Goal: Task Accomplishment & Management: Manage account settings

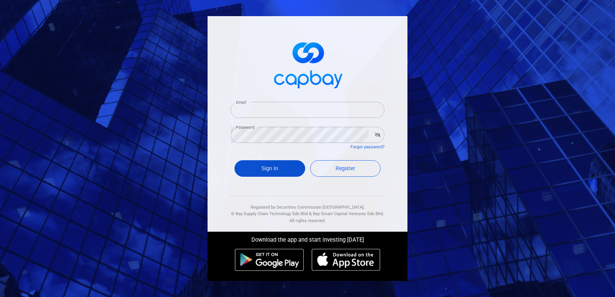
type input "[EMAIL_ADDRESS][DOMAIN_NAME]"
click at [280, 167] on button "Sign In" at bounding box center [270, 168] width 71 height 17
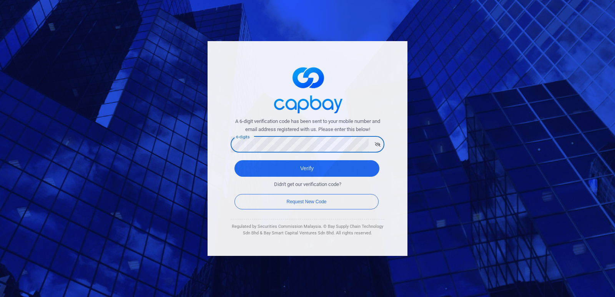
click at [235, 160] on button "Verify" at bounding box center [307, 168] width 145 height 17
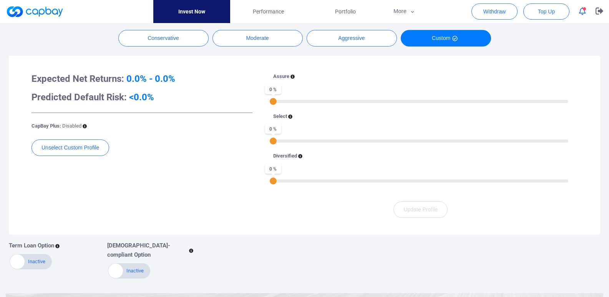
scroll to position [269, 0]
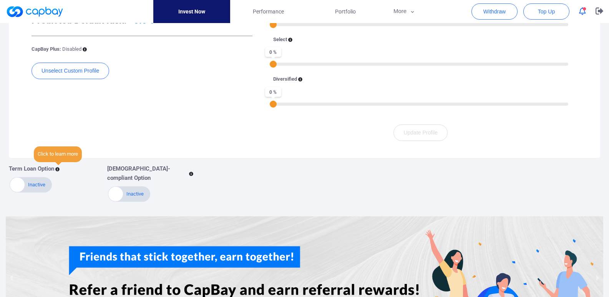
click at [61, 157] on span "Click to learn more" at bounding box center [58, 154] width 48 height 16
click at [52, 169] on p "Term Loan Option" at bounding box center [31, 168] width 45 height 9
click at [56, 167] on div "Term Loan Option" at bounding box center [52, 168] width 87 height 9
click at [57, 167] on icon at bounding box center [57, 169] width 4 height 4
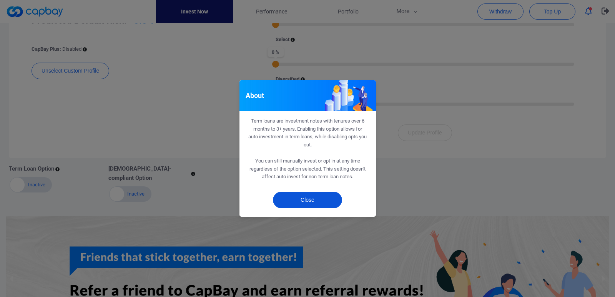
click at [296, 201] on button "Close" at bounding box center [307, 200] width 69 height 17
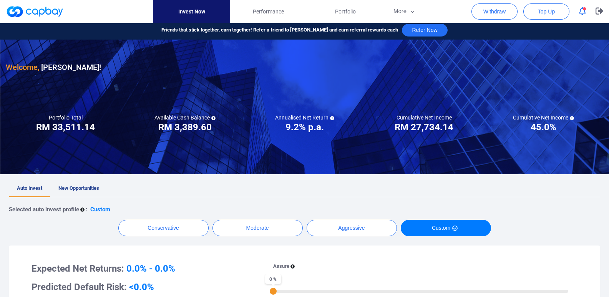
scroll to position [0, 0]
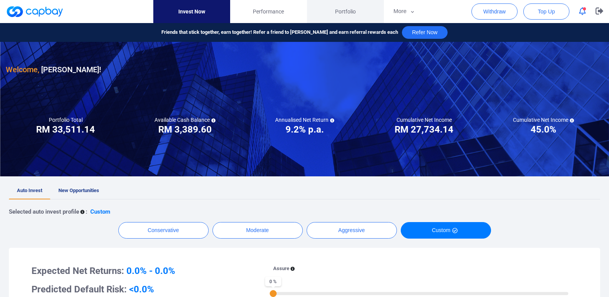
click at [352, 5] on link "Portfolio" at bounding box center [345, 11] width 77 height 23
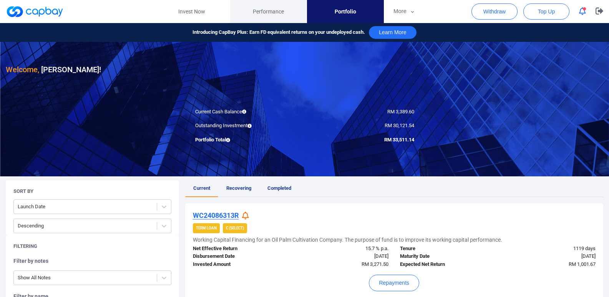
click at [269, 8] on span "Performance" at bounding box center [268, 11] width 31 height 8
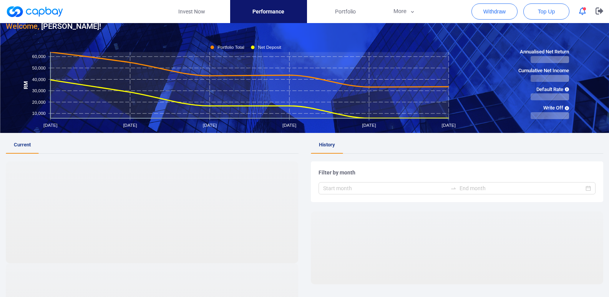
scroll to position [38, 0]
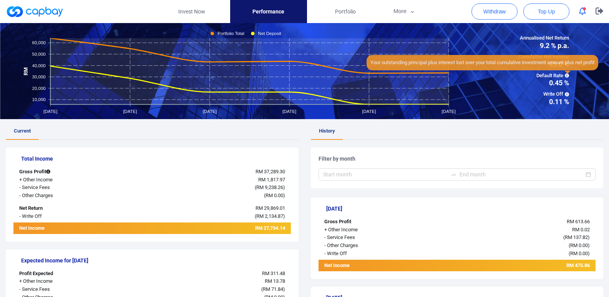
click at [567, 76] on icon at bounding box center [567, 75] width 4 height 4
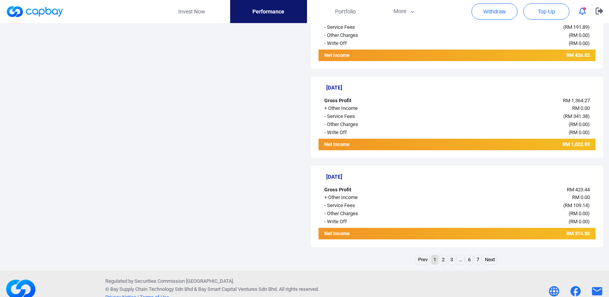
scroll to position [884, 0]
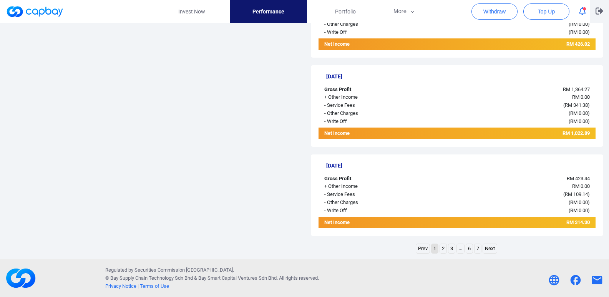
click at [599, 7] on icon "button" at bounding box center [600, 10] width 8 height 7
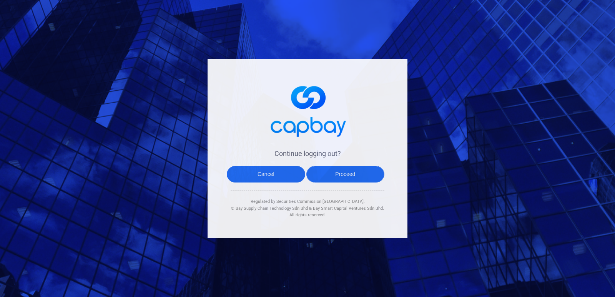
click at [358, 172] on button "Proceed" at bounding box center [345, 174] width 78 height 17
